Goal: Transaction & Acquisition: Purchase product/service

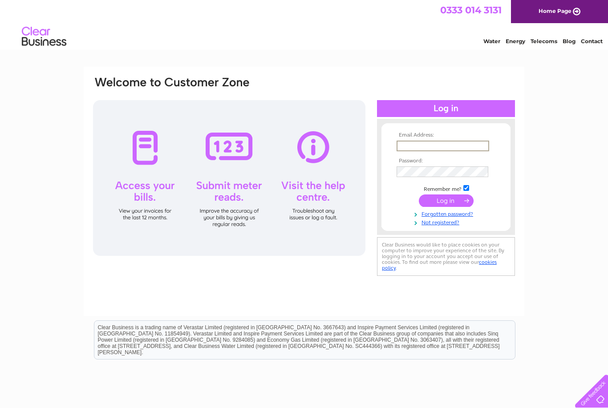
type input "[EMAIL_ADDRESS][DOMAIN_NAME]"
click at [446, 201] on input "submit" at bounding box center [446, 200] width 55 height 12
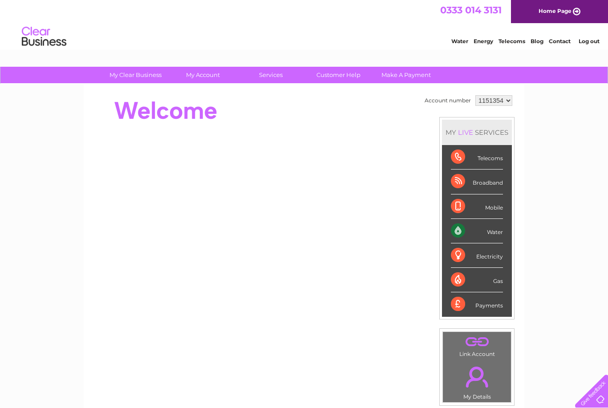
click at [494, 307] on div "Payments" at bounding box center [477, 304] width 52 height 24
click at [477, 305] on div "Payments" at bounding box center [477, 304] width 52 height 24
click at [458, 304] on div "Payments" at bounding box center [477, 304] width 52 height 24
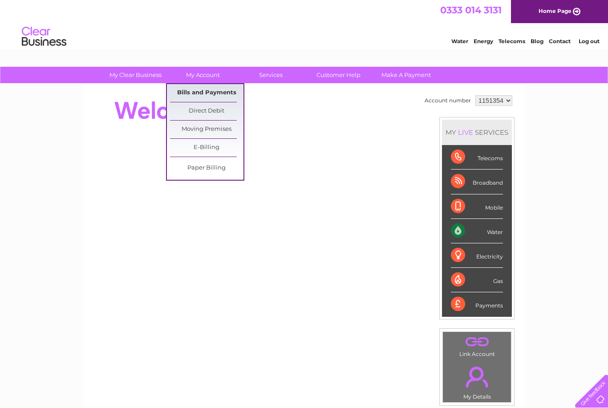
click at [224, 92] on link "Bills and Payments" at bounding box center [206, 93] width 73 height 18
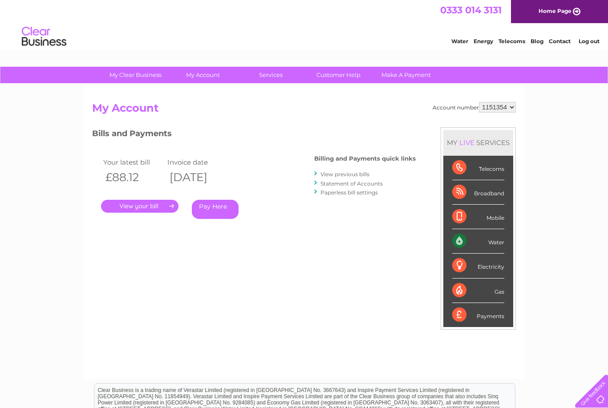
click at [208, 207] on link "Pay Here" at bounding box center [215, 209] width 47 height 19
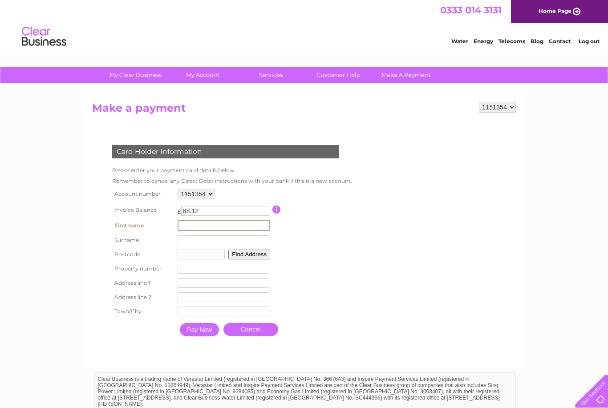
click at [186, 226] on input "text" at bounding box center [224, 225] width 93 height 11
type input "[PERSON_NAME]"
click at [186, 242] on input "text" at bounding box center [224, 240] width 92 height 10
type input "[PERSON_NAME]"
click at [201, 257] on input "text" at bounding box center [201, 255] width 47 height 10
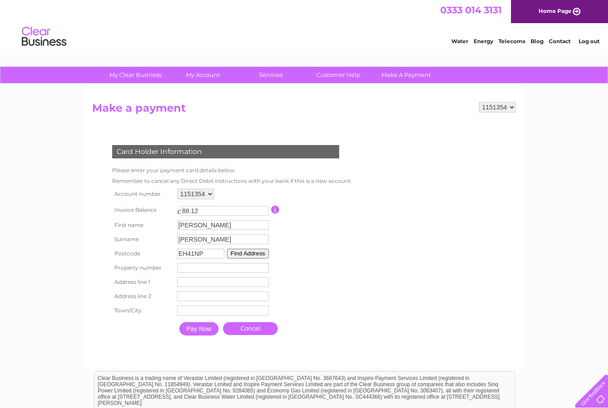
type input "EH41NP"
click at [203, 270] on input "number" at bounding box center [223, 268] width 92 height 10
type input "4"
click at [212, 287] on input "text" at bounding box center [223, 282] width 92 height 10
type input "St Bernard’s Crescent"
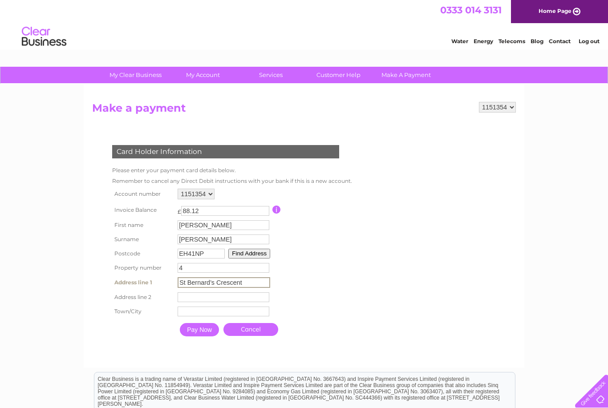
click at [198, 316] on input "text" at bounding box center [224, 312] width 92 height 10
type input "[GEOGRAPHIC_DATA]"
click at [199, 336] on input "Pay Now" at bounding box center [199, 329] width 39 height 13
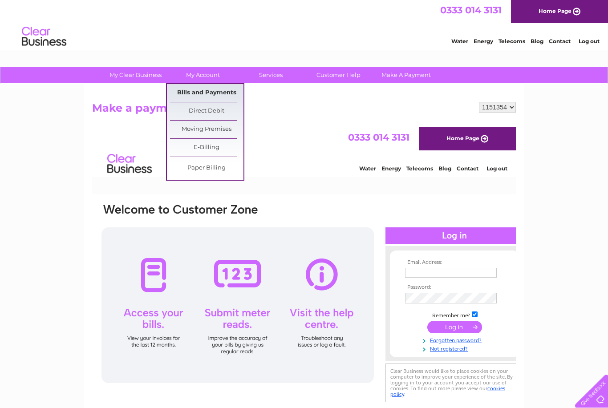
click at [207, 95] on link "Bills and Payments" at bounding box center [206, 93] width 73 height 18
click at [207, 92] on link "Bills and Payments" at bounding box center [206, 93] width 73 height 18
click at [302, 127] on iframe at bounding box center [304, 327] width 424 height 400
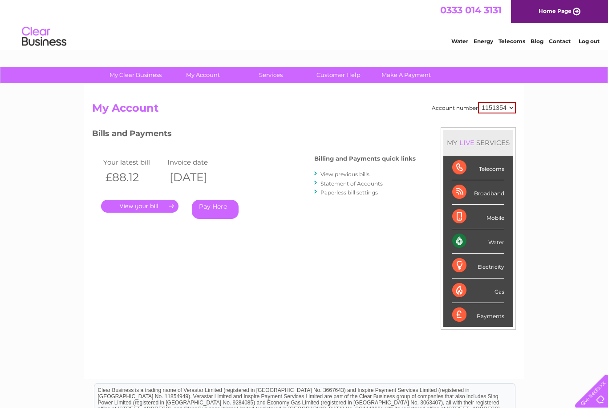
click at [149, 208] on link "." at bounding box center [139, 206] width 77 height 13
